Goal: Task Accomplishment & Management: Manage account settings

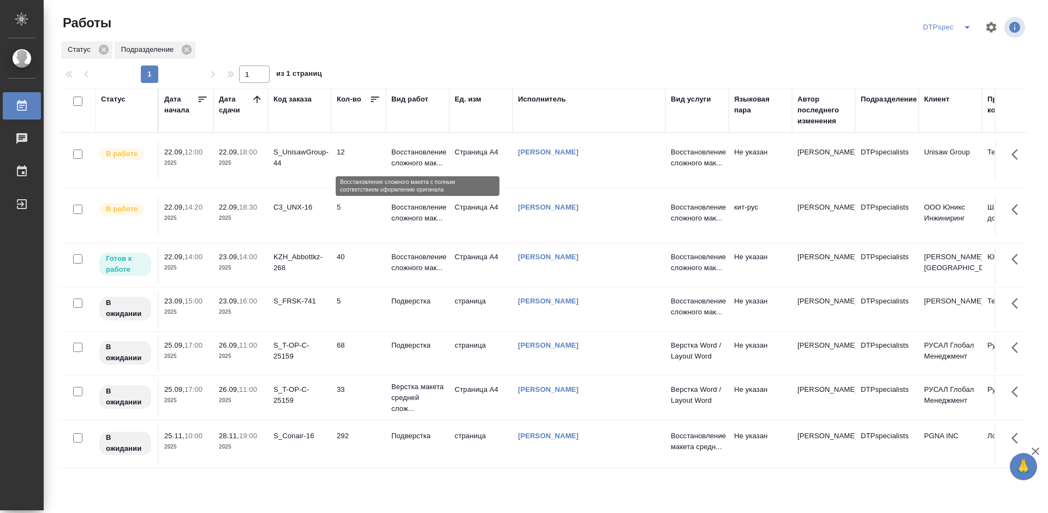
click at [422, 155] on p "Восстановление сложного мак..." at bounding box center [417, 158] width 52 height 22
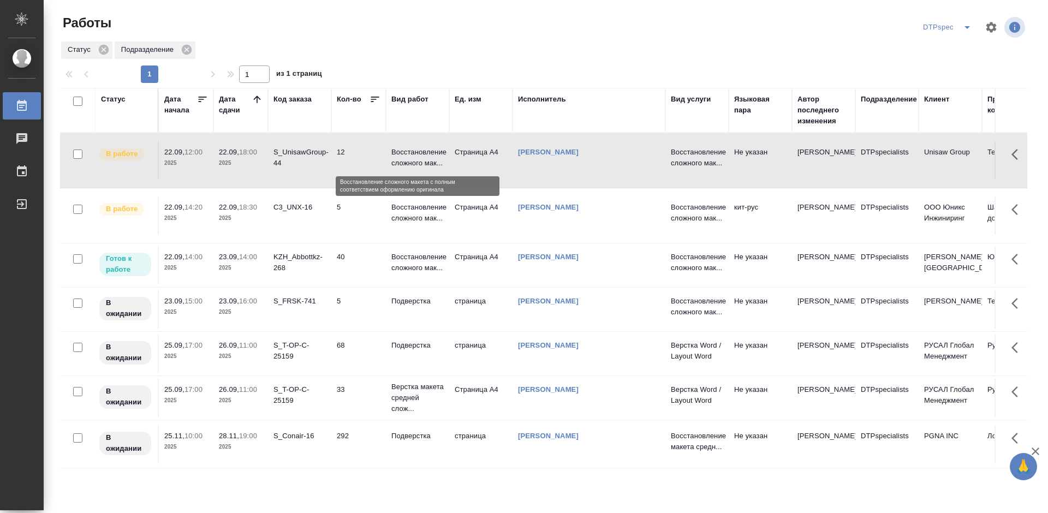
click at [422, 155] on p "Восстановление сложного мак..." at bounding box center [417, 158] width 52 height 22
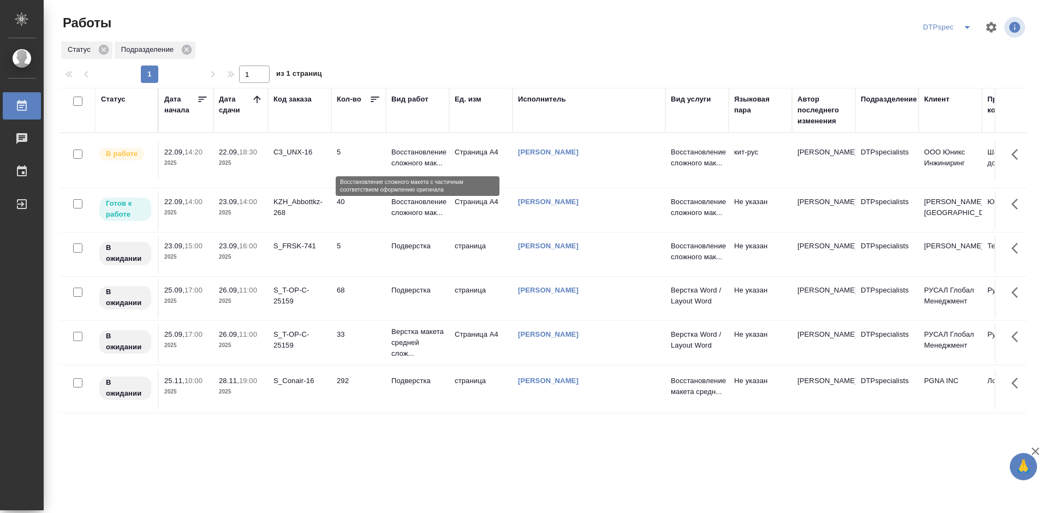
click at [400, 158] on p "Восстановление сложного мак..." at bounding box center [417, 158] width 52 height 22
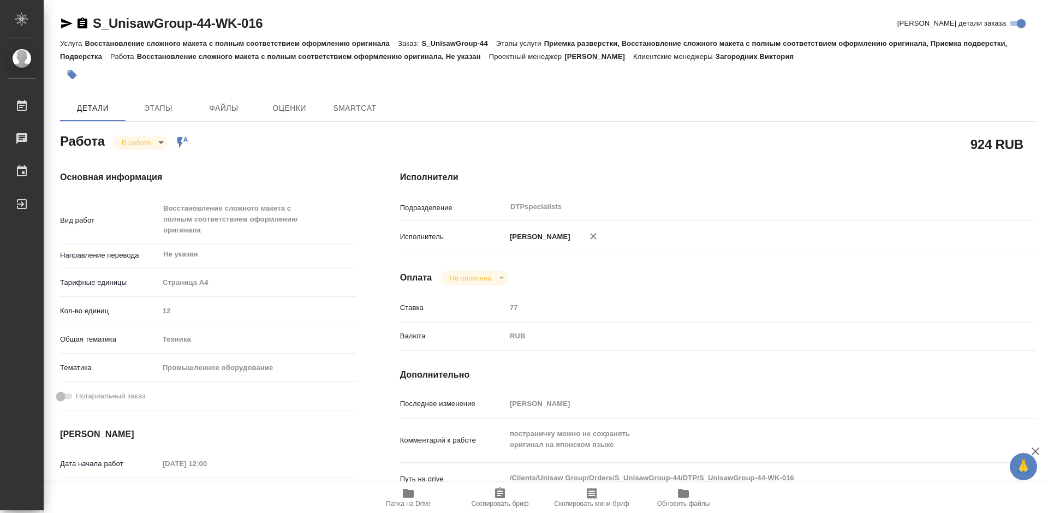
type textarea "x"
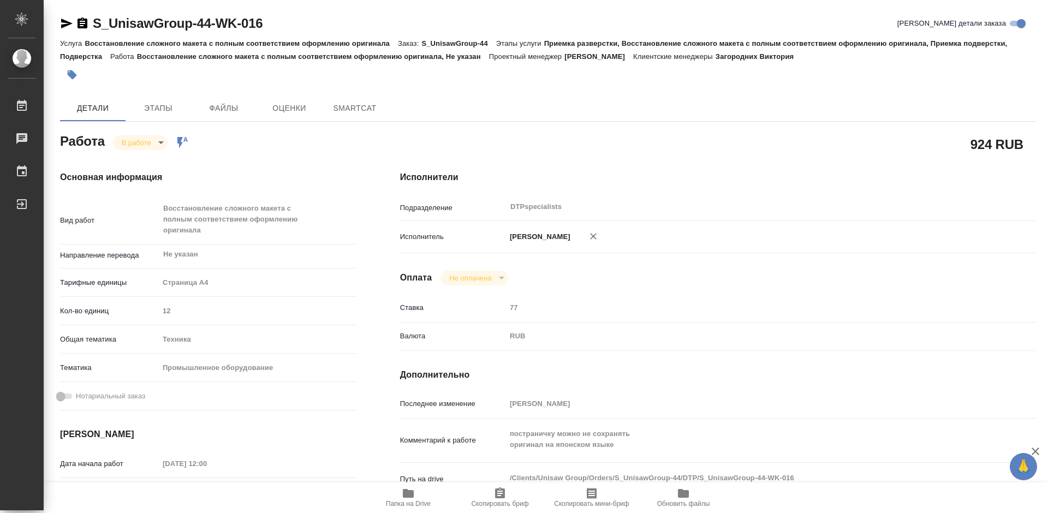
type textarea "x"
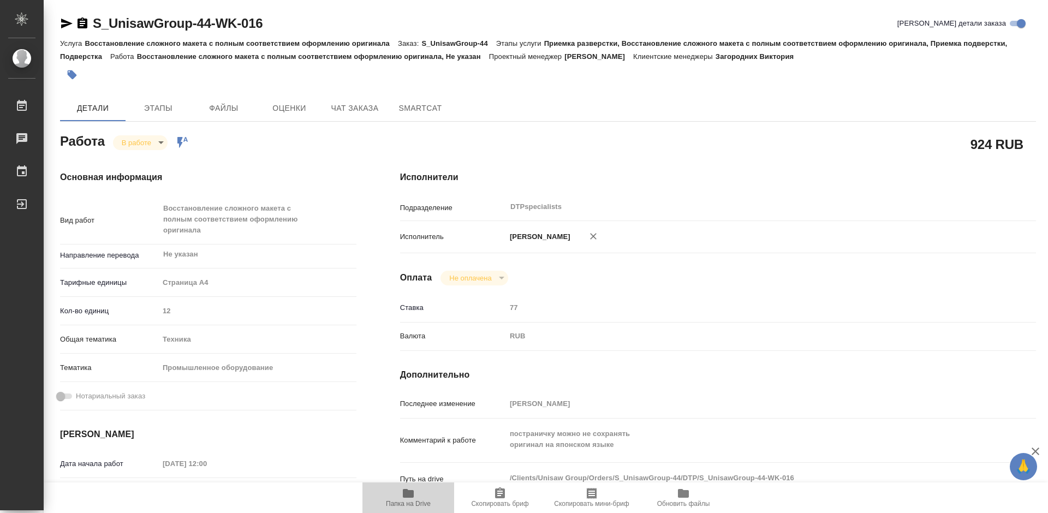
click at [404, 496] on icon "button" at bounding box center [408, 493] width 11 height 9
type textarea "x"
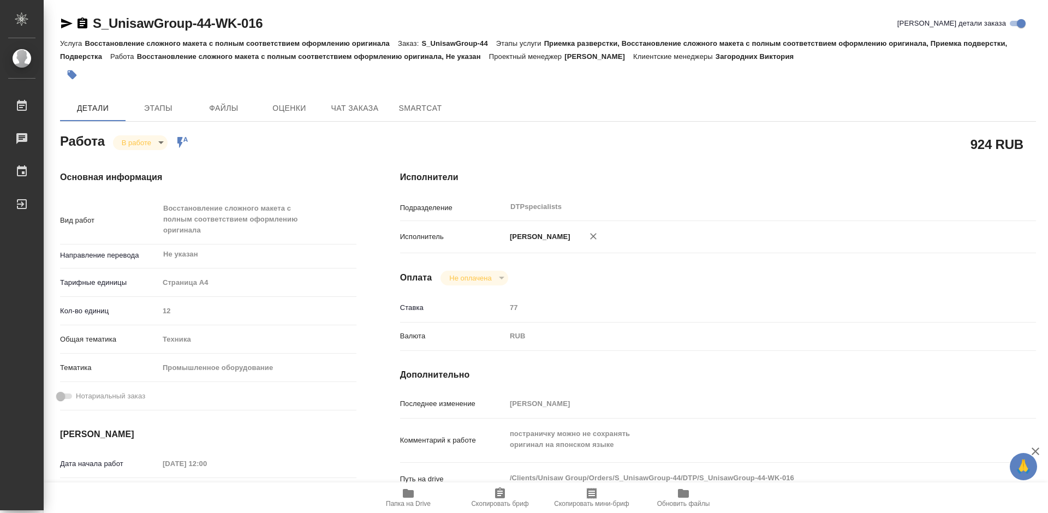
type textarea "x"
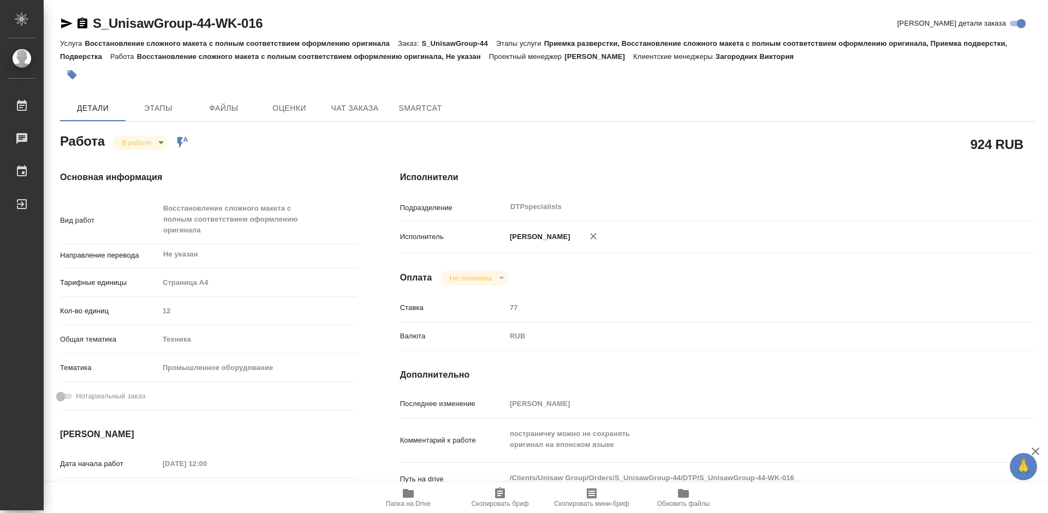
type textarea "x"
click at [84, 20] on icon "button" at bounding box center [82, 22] width 10 height 11
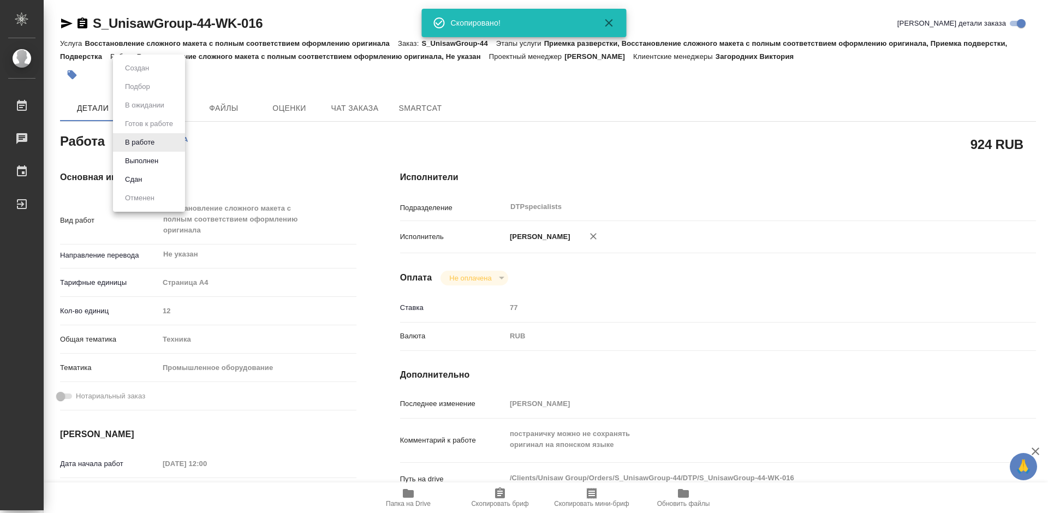
click at [143, 147] on body "🙏 .cls-1 fill:#fff; AWATERA Работы 0 Чаты График Выйти S_UnisawGroup-44-WK-016 …" at bounding box center [524, 256] width 1048 height 513
click at [141, 158] on button "Выполнен" at bounding box center [142, 161] width 40 height 12
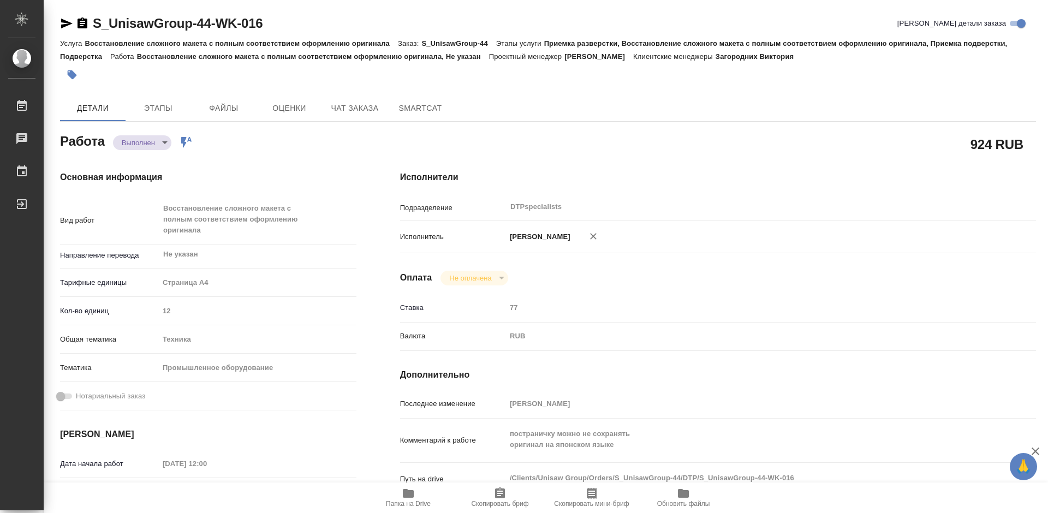
type textarea "x"
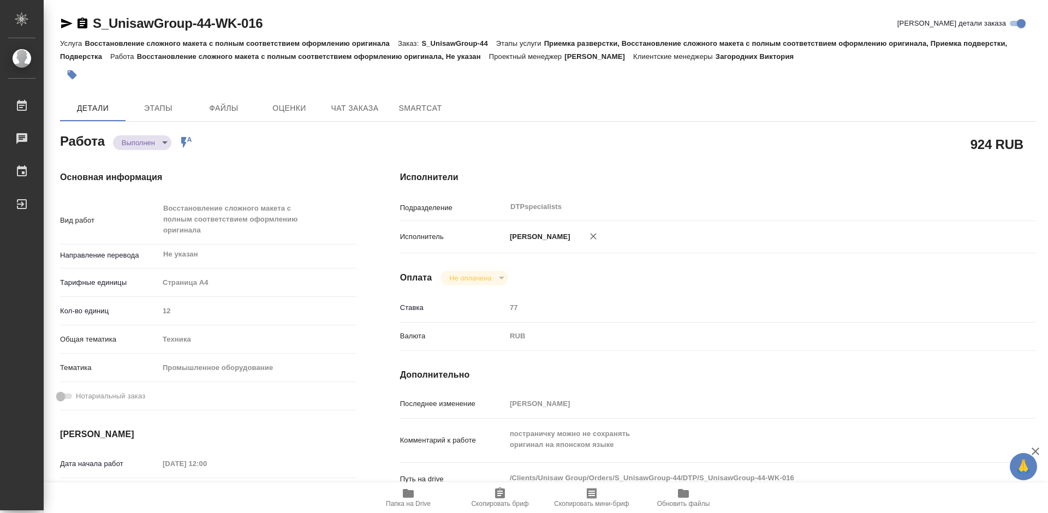
type textarea "x"
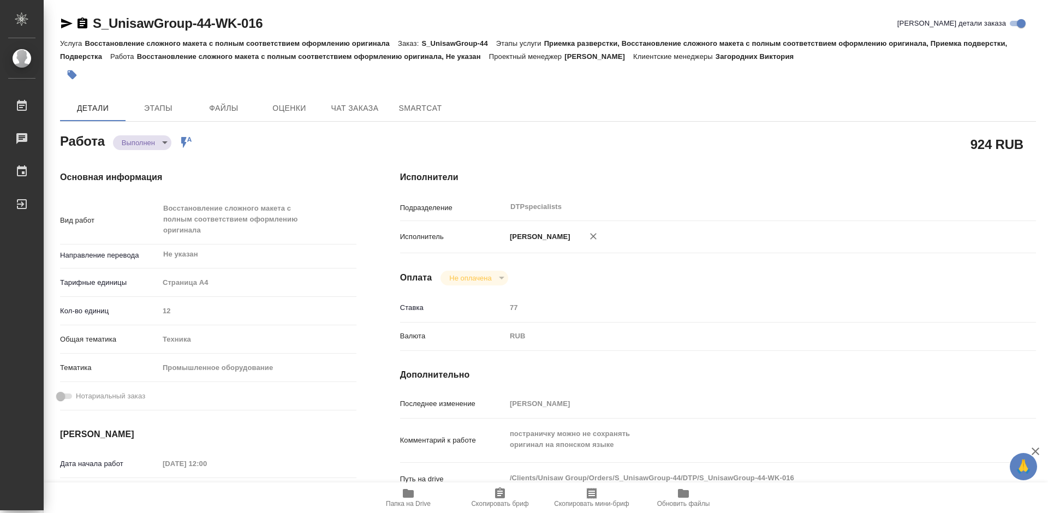
click at [66, 24] on icon "button" at bounding box center [66, 24] width 11 height 10
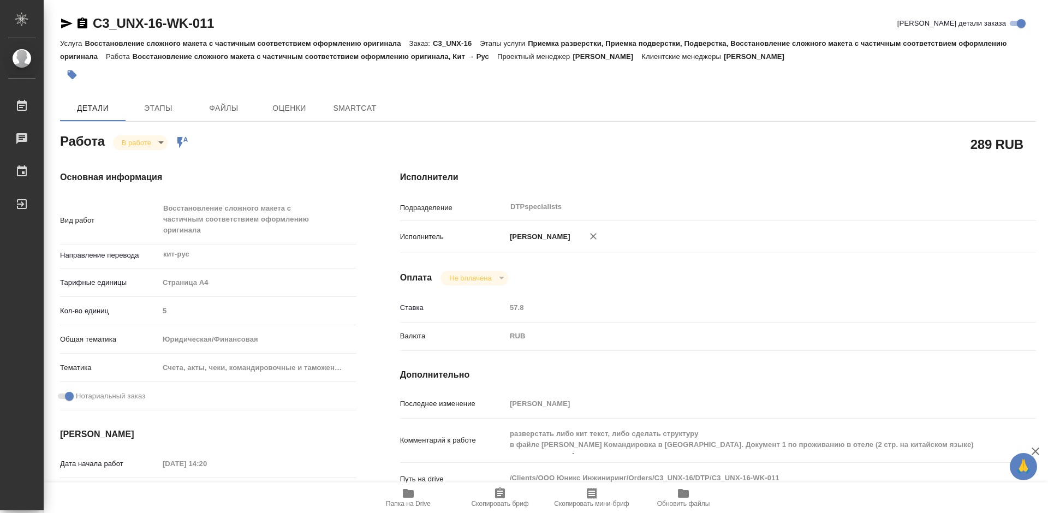
type textarea "x"
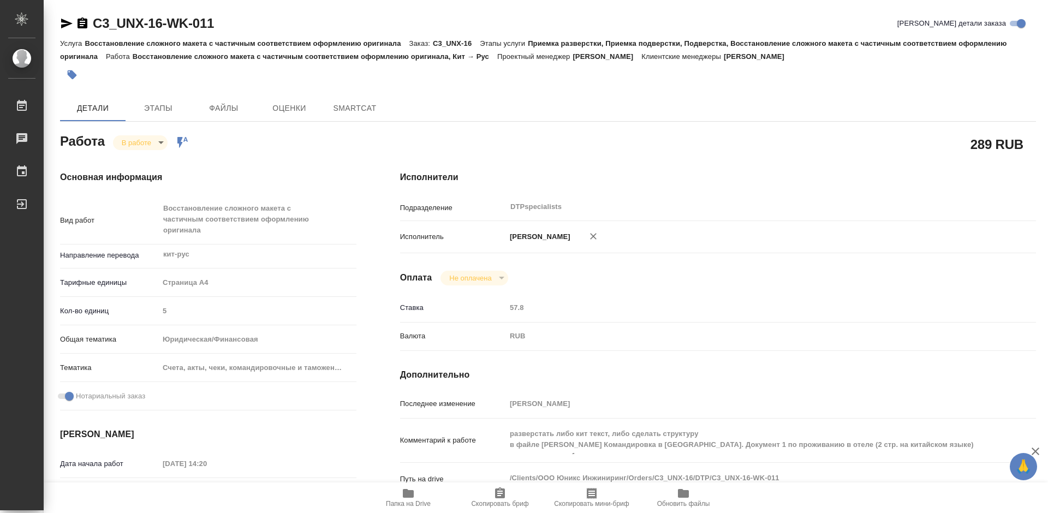
type textarea "x"
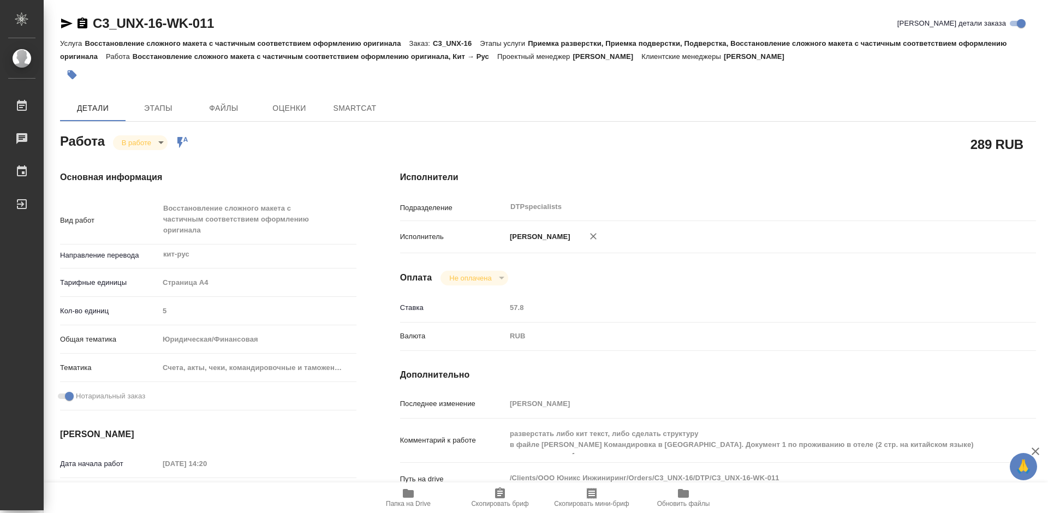
type textarea "x"
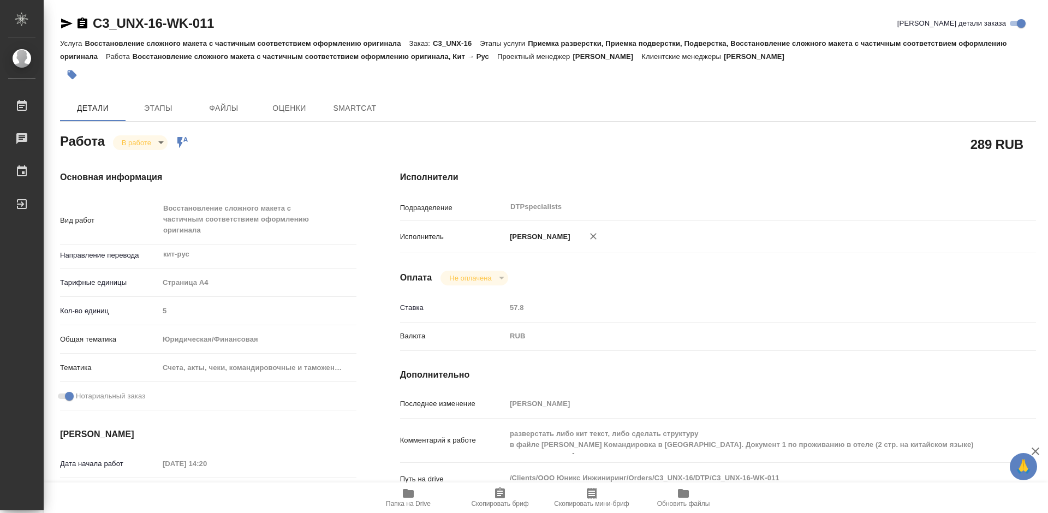
type textarea "x"
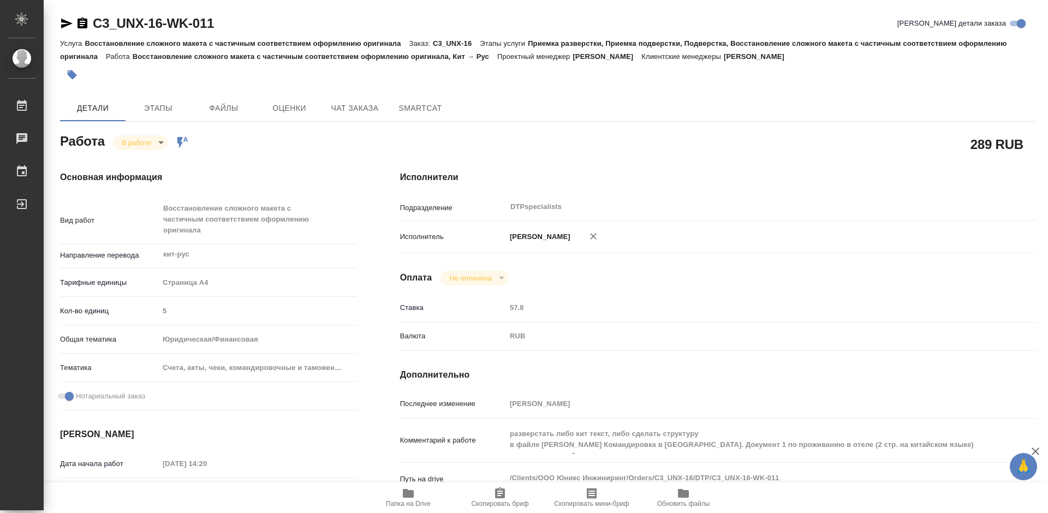
click at [78, 24] on icon "button" at bounding box center [82, 22] width 10 height 11
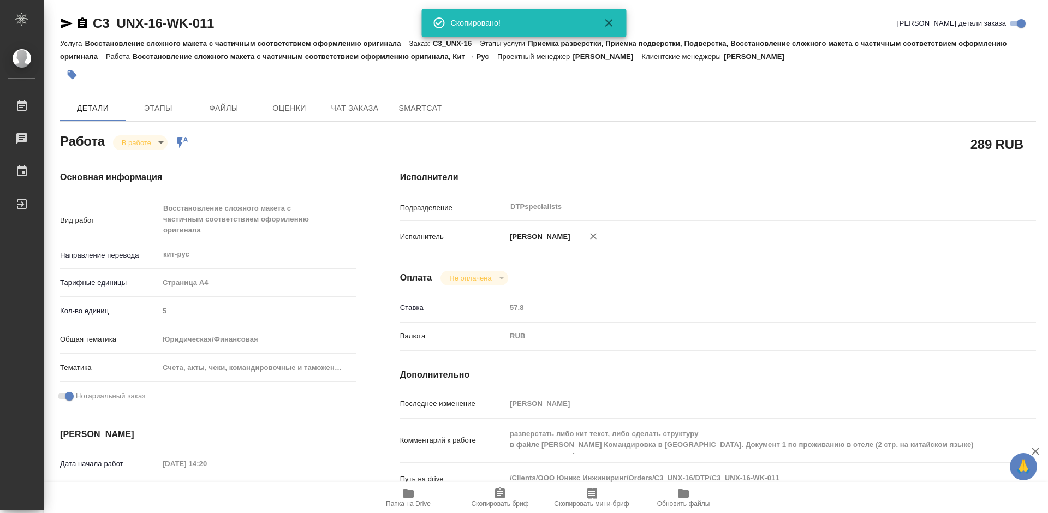
type textarea "x"
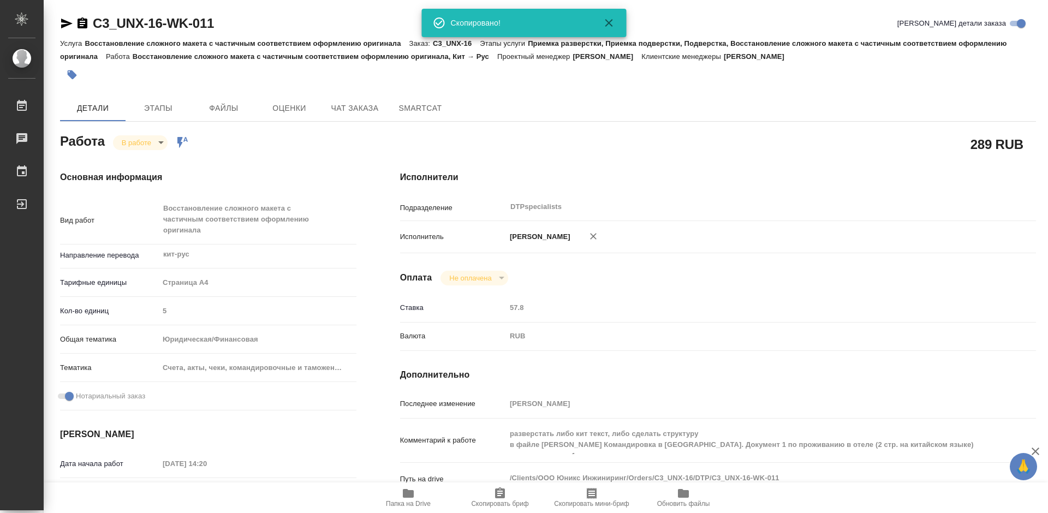
type textarea "x"
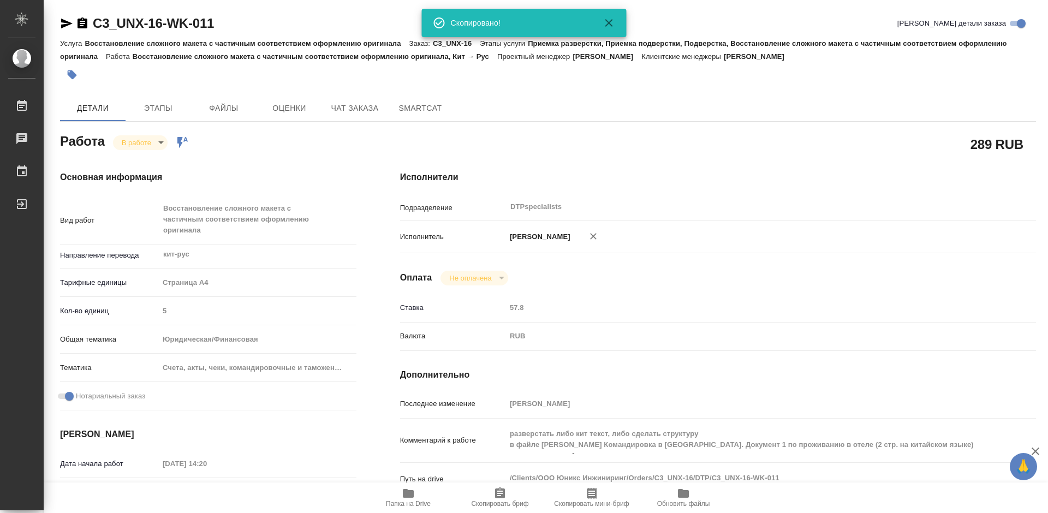
click at [409, 500] on span "Папка на Drive" at bounding box center [408, 504] width 45 height 8
